Goal: Task Accomplishment & Management: Manage account settings

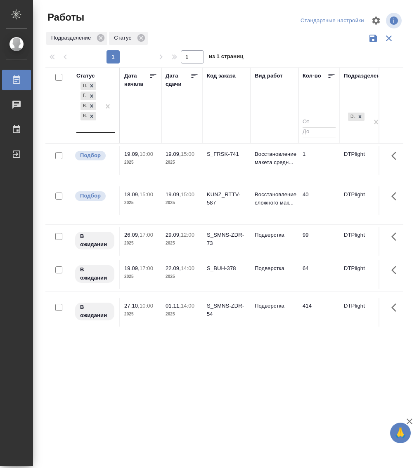
click at [93, 130] on div "Подбор Готов к работе В работе В ожидании" at bounding box center [88, 106] width 24 height 52
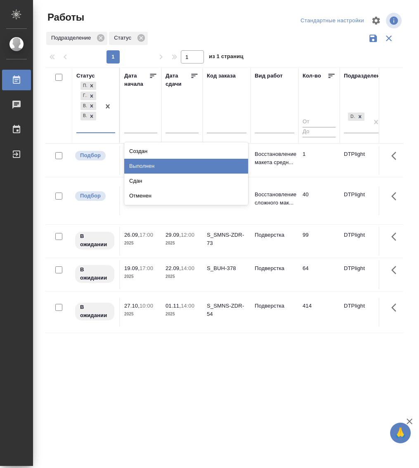
click at [172, 170] on div "Выполнен" at bounding box center [186, 166] width 124 height 15
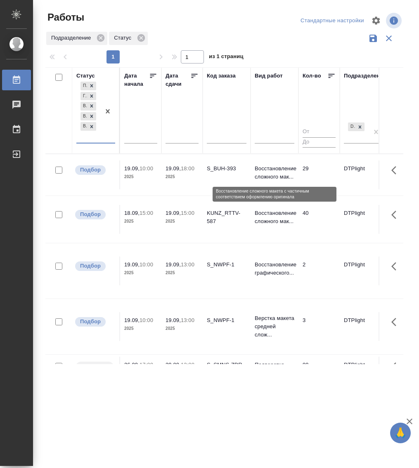
click at [276, 167] on p "Восстановление сложного мак..." at bounding box center [275, 173] width 40 height 17
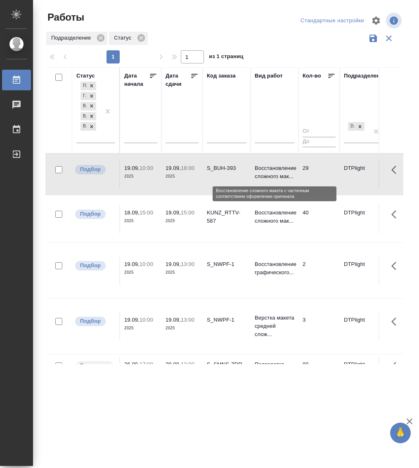
click at [276, 167] on p "Восстановление сложного мак..." at bounding box center [275, 172] width 40 height 17
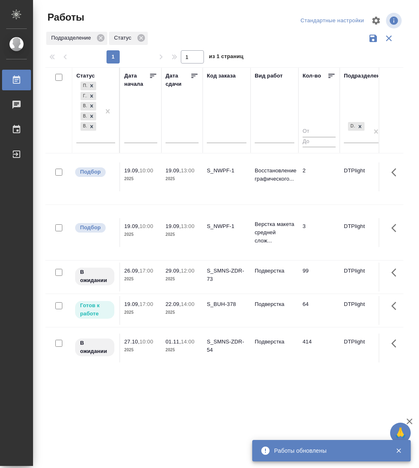
scroll to position [115, 0]
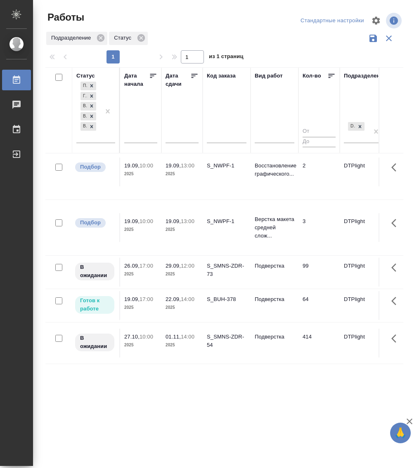
click at [231, 295] on div "S_BUH-378" at bounding box center [227, 299] width 40 height 8
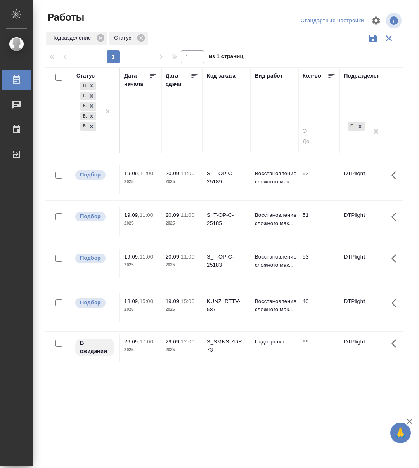
scroll to position [0, 0]
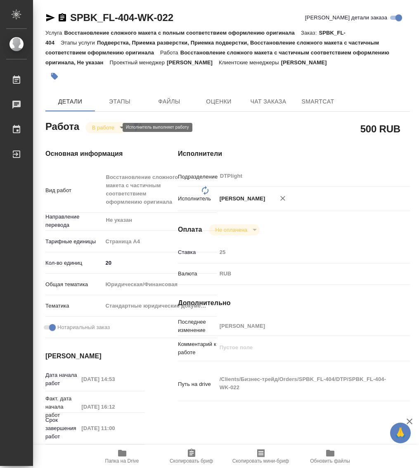
click at [104, 127] on body "🙏 .cls-1 fill:#fff; AWATERA Работы Чаты График Выйти SPBK_FL-404-WK-022 Кратко …" at bounding box center [209, 234] width 419 height 468
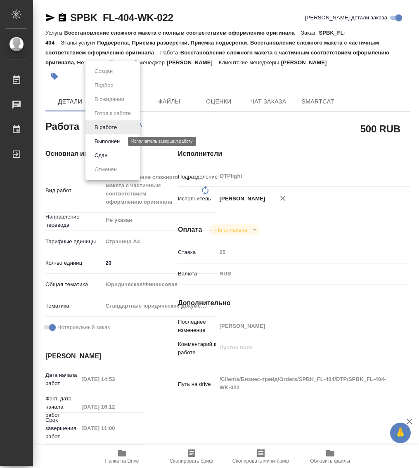
click at [114, 142] on button "Выполнен" at bounding box center [107, 141] width 30 height 9
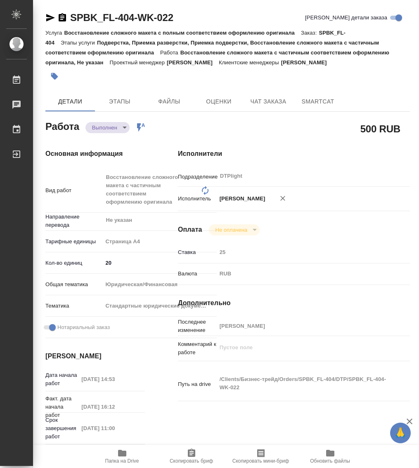
type textarea "x"
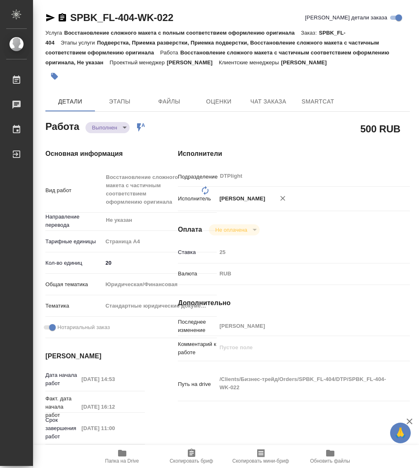
type textarea "x"
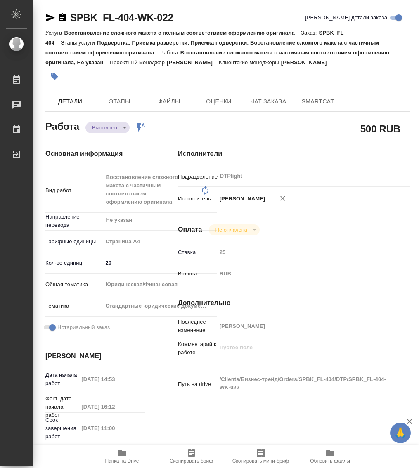
type textarea "x"
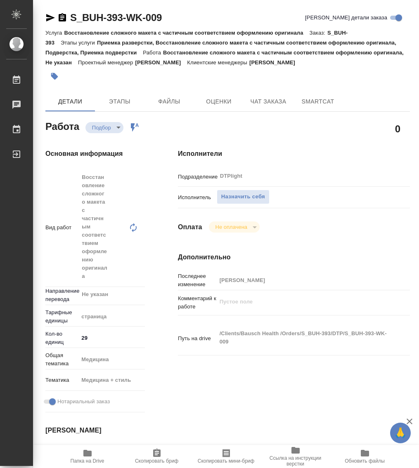
click at [90, 455] on icon "button" at bounding box center [87, 453] width 8 height 7
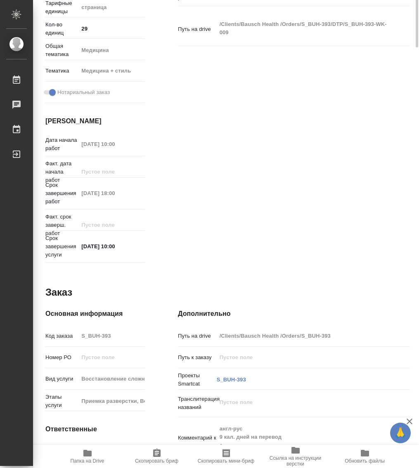
scroll to position [61, 0]
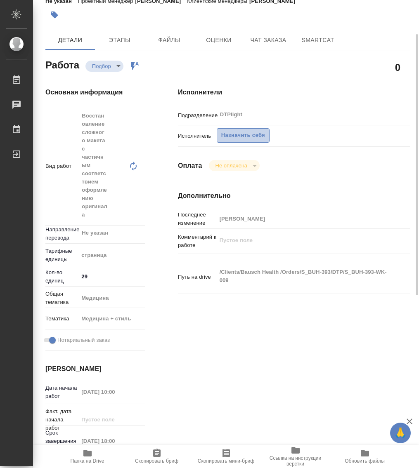
click at [231, 137] on span "Назначить себя" at bounding box center [243, 135] width 44 height 9
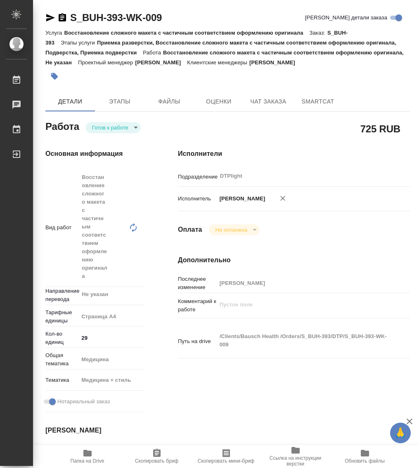
click at [124, 131] on body "🙏 .cls-1 fill:#fff; AWATERA Работы 0 Чаты График Выйти S_BUH-393-WK-009 Кратко …" at bounding box center [209, 234] width 419 height 468
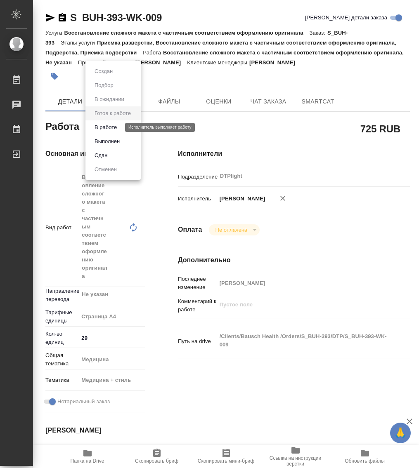
click at [112, 127] on button "В работе" at bounding box center [105, 127] width 27 height 9
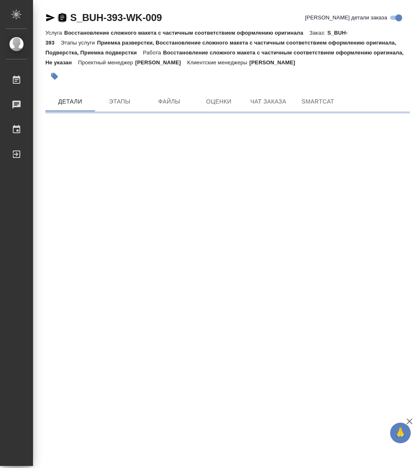
click at [63, 18] on icon "button" at bounding box center [62, 17] width 7 height 8
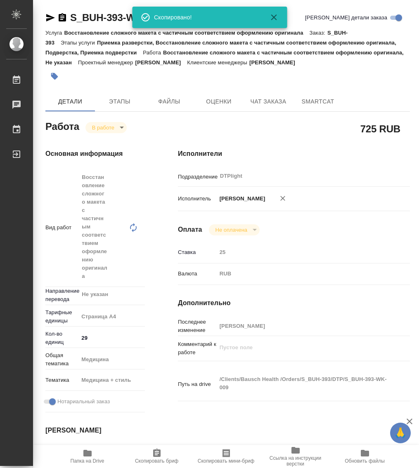
type textarea "x"
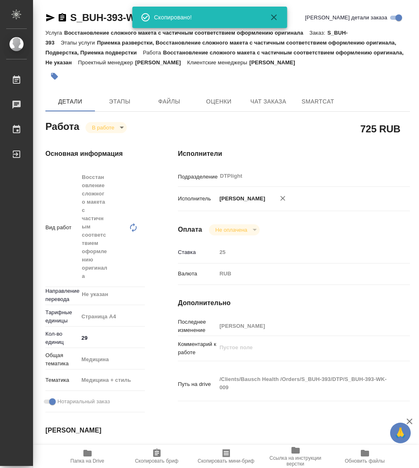
type textarea "x"
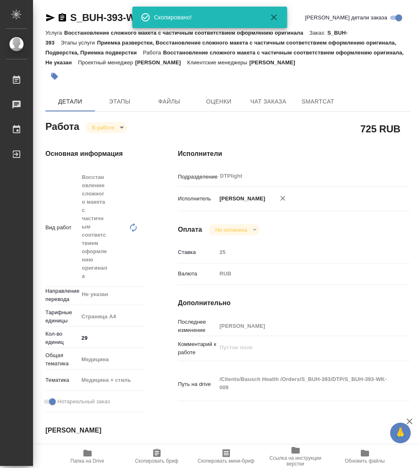
type textarea "x"
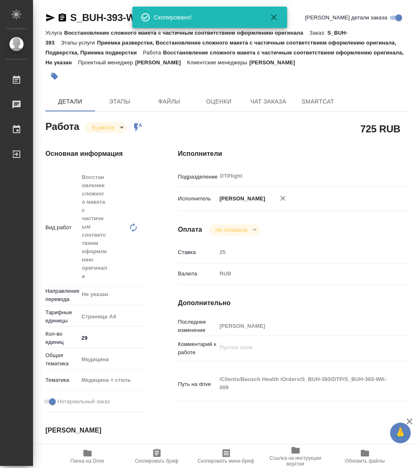
type textarea "x"
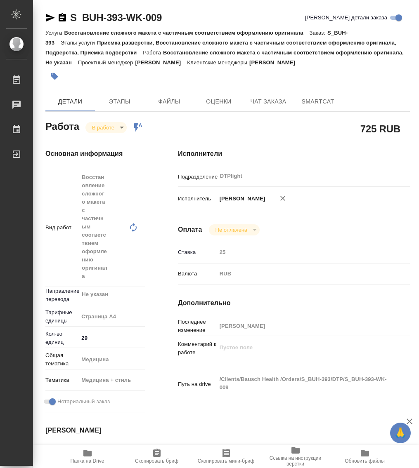
type textarea "x"
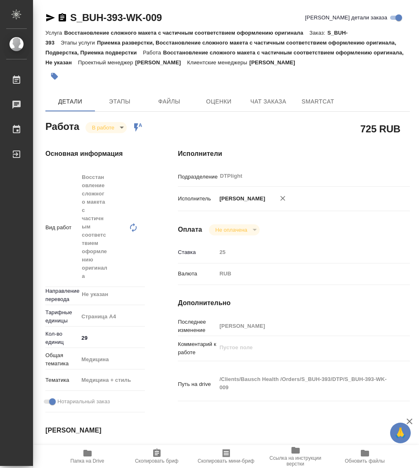
type textarea "x"
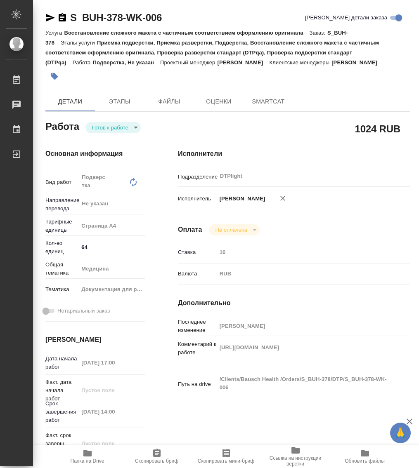
type textarea "x"
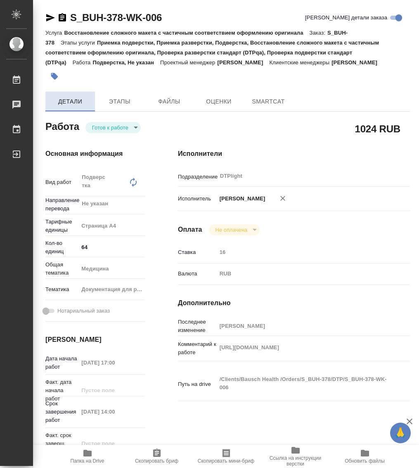
type textarea "x"
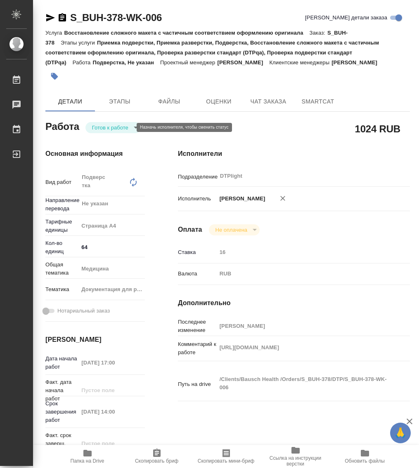
type textarea "x"
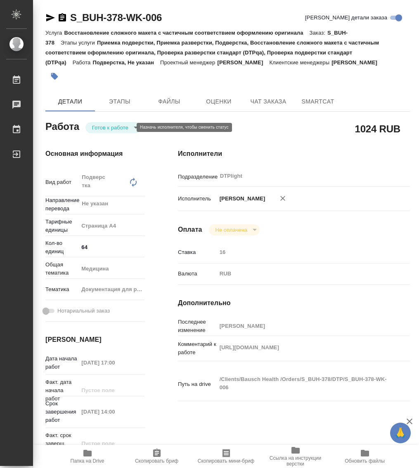
type textarea "x"
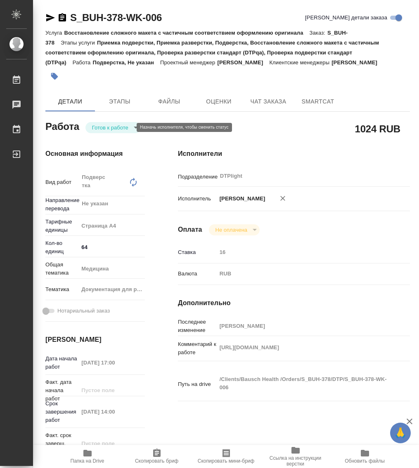
click at [104, 129] on body "🙏 .cls-1 fill:#fff; AWATERA Работы 0 Чаты График Выйти S_BUH-378-WK-006 Кратко …" at bounding box center [209, 234] width 419 height 468
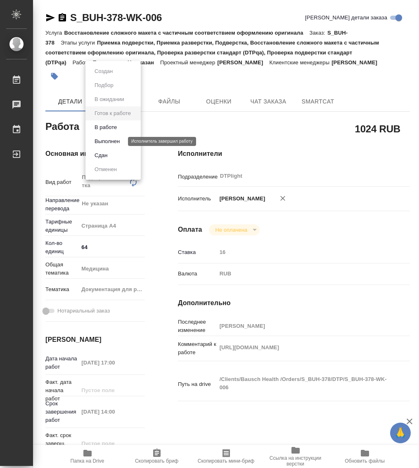
type textarea "x"
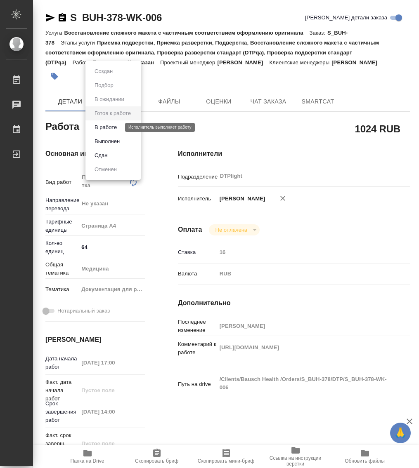
click at [114, 127] on button "В работе" at bounding box center [105, 127] width 27 height 9
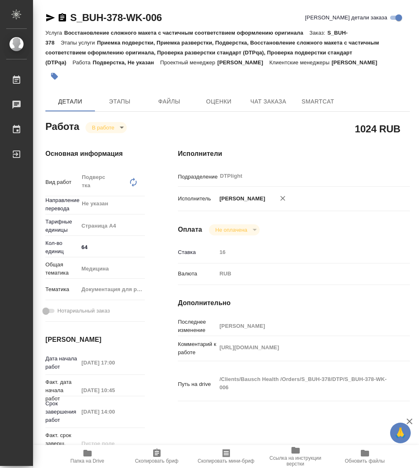
type textarea "x"
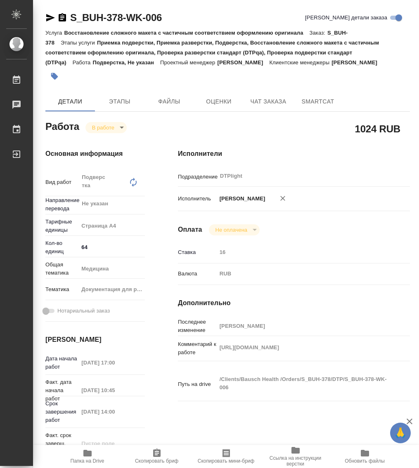
type textarea "x"
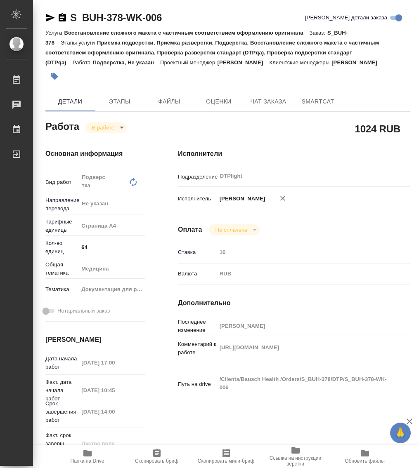
type textarea "x"
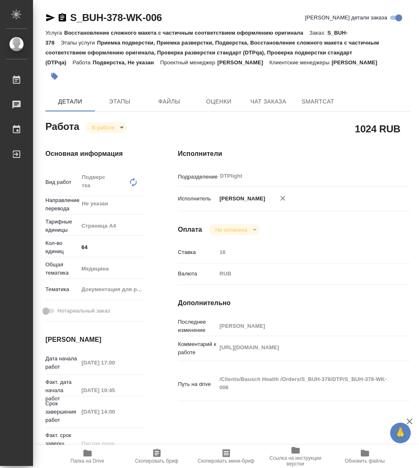
click at [59, 15] on icon "button" at bounding box center [62, 17] width 7 height 8
type textarea "x"
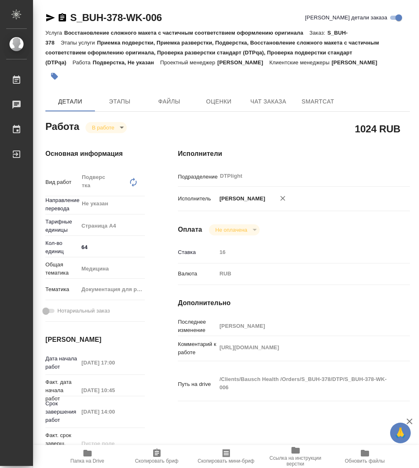
type textarea "x"
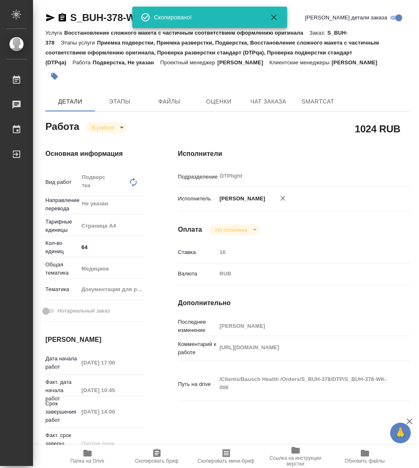
type textarea "x"
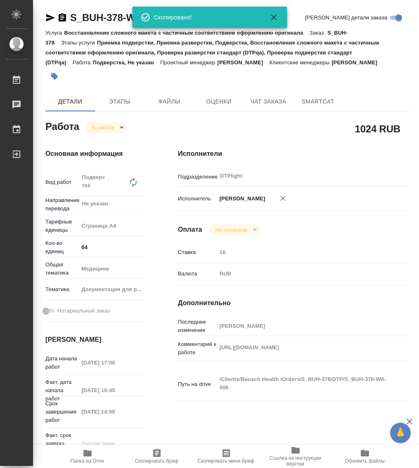
type textarea "x"
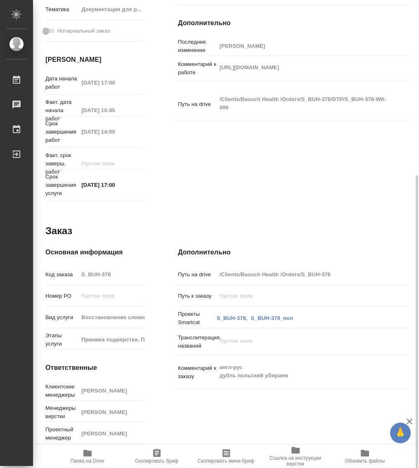
scroll to position [280, 0]
click at [92, 456] on span "Папка на Drive" at bounding box center [87, 457] width 59 height 16
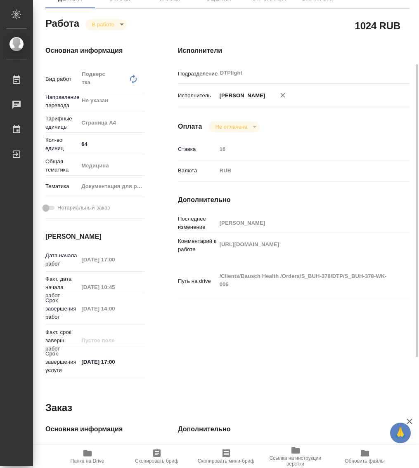
scroll to position [0, 0]
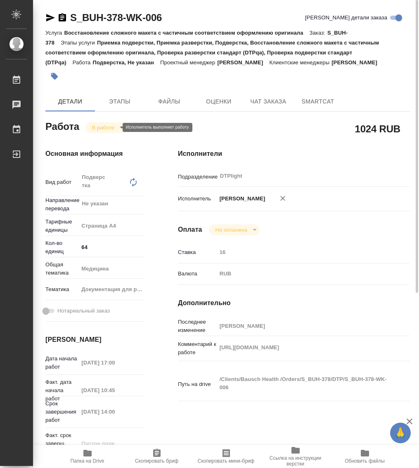
click at [109, 129] on body "🙏 .cls-1 fill:#fff; AWATERA Работы 0 Чаты График Выйти S_BUH-378-WK-006 Кратко …" at bounding box center [209, 234] width 419 height 468
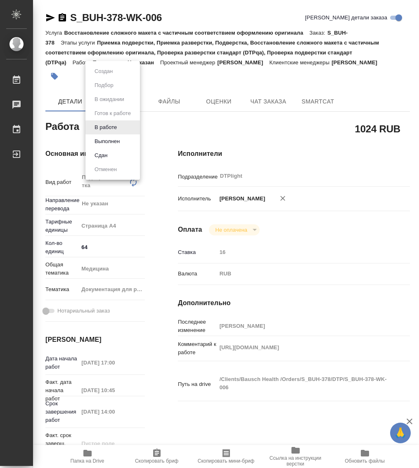
click at [222, 125] on div at bounding box center [209, 234] width 419 height 468
